Goal: Task Accomplishment & Management: Manage account settings

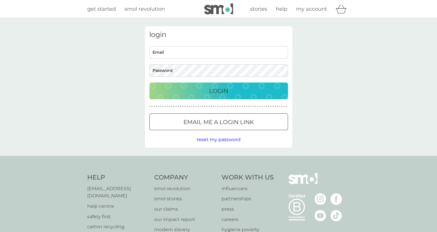
click at [206, 58] on input "Email" at bounding box center [218, 52] width 139 height 12
type input "[EMAIL_ADDRESS][PERSON_NAME][DOMAIN_NAME]"
click at [248, 101] on div "login [EMAIL_ADDRESS][PERSON_NAME][DOMAIN_NAME] Email Password Login ● ● ● ● ● …" at bounding box center [218, 87] width 147 height 122
click at [246, 94] on div "Login" at bounding box center [218, 90] width 127 height 9
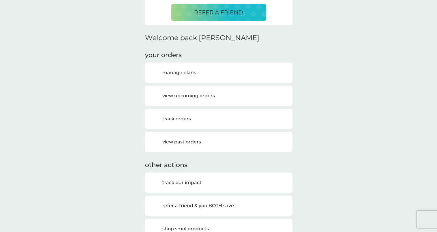
scroll to position [144, 0]
click at [192, 72] on h3 "manage plans" at bounding box center [179, 73] width 34 height 8
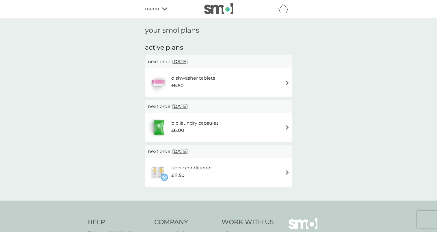
click at [195, 128] on div "£6.00" at bounding box center [194, 131] width 47 height 8
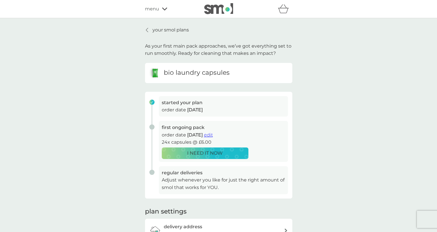
click at [171, 30] on p "your smol plans" at bounding box center [170, 30] width 36 height 8
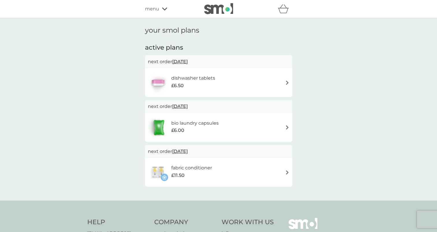
click at [199, 82] on h6 "dishwasher tablets" at bounding box center [193, 78] width 44 height 8
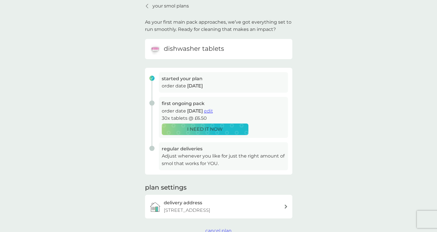
scroll to position [58, 0]
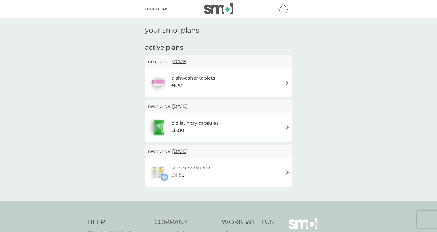
click at [199, 125] on h6 "bio laundry capsules" at bounding box center [194, 123] width 47 height 8
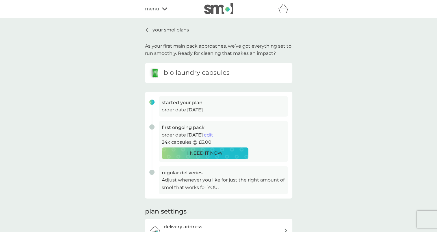
click at [175, 30] on p "your smol plans" at bounding box center [170, 30] width 36 height 8
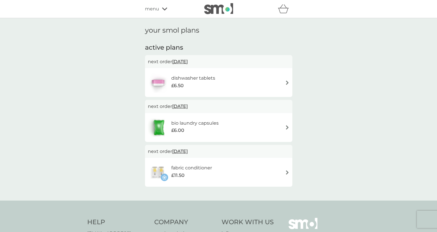
click at [206, 167] on h6 "fabric conditioner" at bounding box center [191, 168] width 41 height 8
click at [192, 81] on h6 "dishwasher tablets" at bounding box center [193, 78] width 44 height 8
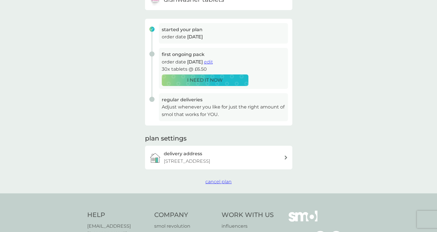
scroll to position [87, 0]
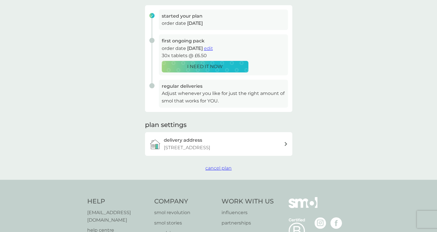
click at [217, 167] on span "cancel plan" at bounding box center [218, 167] width 26 height 5
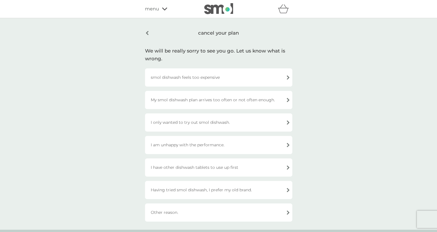
click at [198, 82] on div "smol dishwash feels too expensive" at bounding box center [218, 77] width 147 height 18
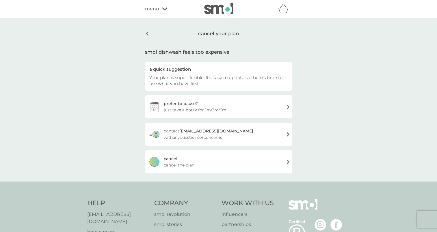
click at [171, 75] on span "Your plan is super flexible. It's easy to update so there's time to use what yo…" at bounding box center [215, 81] width 133 height 12
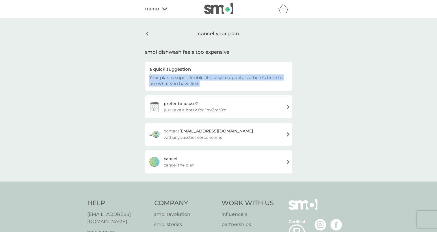
drag, startPoint x: 148, startPoint y: 77, endPoint x: 205, endPoint y: 83, distance: 57.8
click at [205, 83] on div "a quick suggestion Your plan is super flexible. It's easy to update so there's …" at bounding box center [218, 76] width 147 height 29
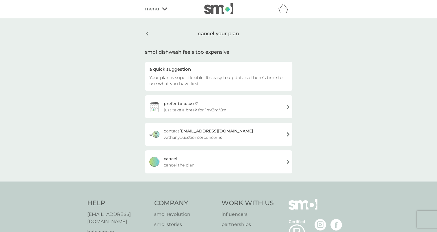
click at [186, 165] on span "cancel the plan" at bounding box center [179, 165] width 31 height 6
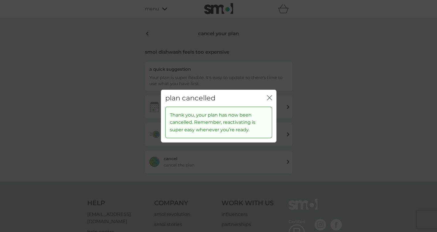
click at [268, 98] on icon "close" at bounding box center [269, 97] width 5 height 5
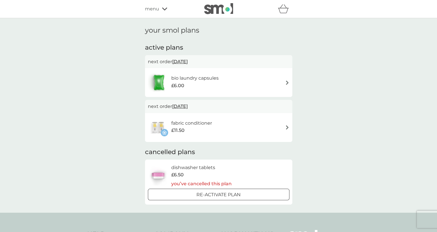
click at [188, 106] on span "[DATE]" at bounding box center [180, 106] width 16 height 11
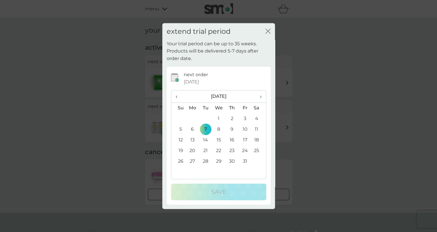
click at [261, 96] on span "›" at bounding box center [258, 96] width 6 height 12
click at [246, 162] on td "28" at bounding box center [244, 161] width 13 height 11
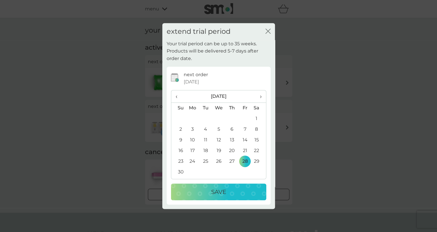
click at [259, 98] on span "›" at bounding box center [258, 96] width 6 height 12
click at [194, 117] on td "1" at bounding box center [192, 118] width 13 height 11
click at [216, 187] on p "Save" at bounding box center [218, 191] width 15 height 9
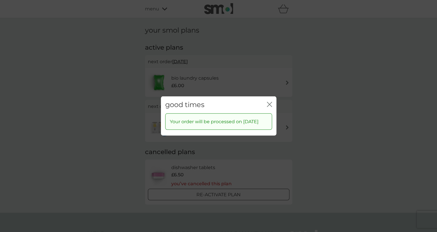
click at [269, 102] on icon "close" at bounding box center [269, 104] width 5 height 5
